Goal: Submit feedback/report problem: Submit feedback/report problem

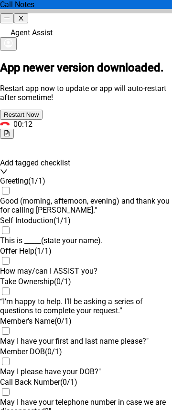
scroll to position [1049, 0]
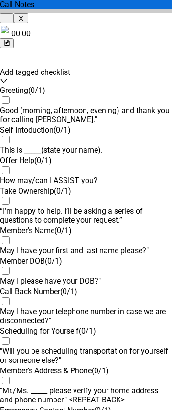
scroll to position [0, 0]
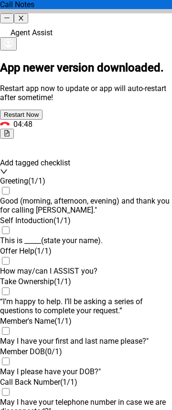
scroll to position [1049, 0]
